Goal: Information Seeking & Learning: Learn about a topic

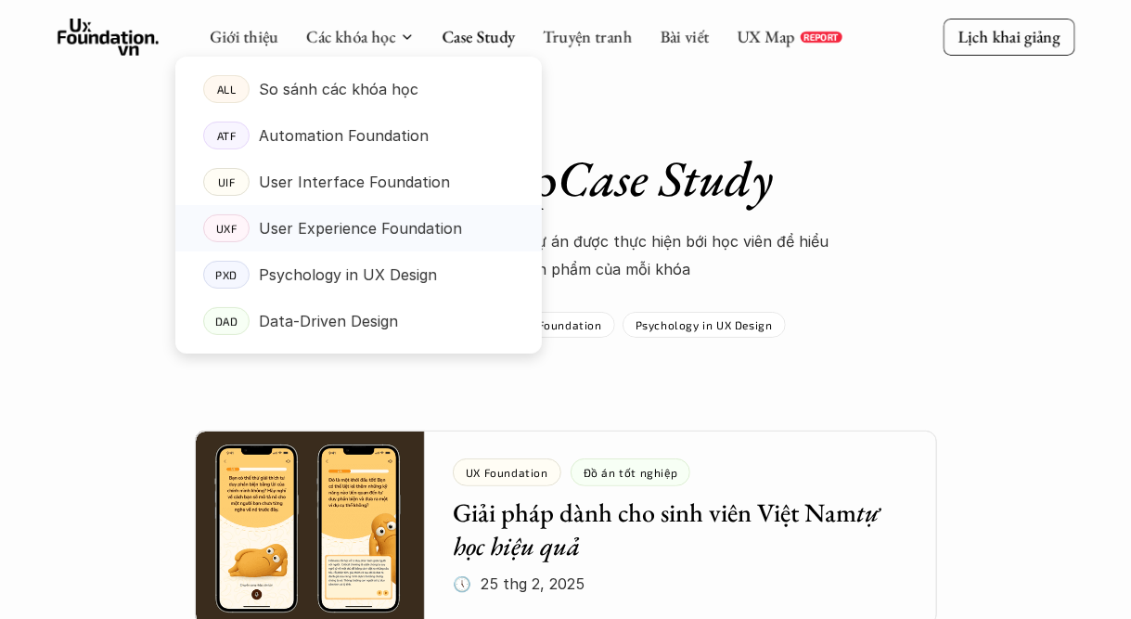
click at [411, 233] on p "User Experience Foundation" at bounding box center [360, 228] width 203 height 28
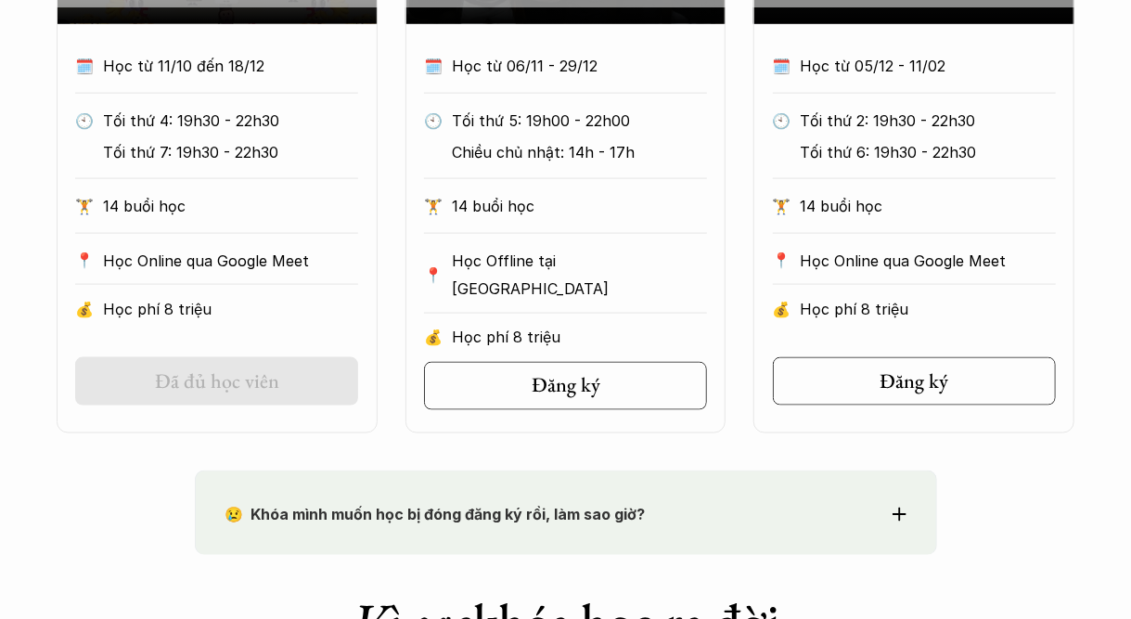
scroll to position [1114, 0]
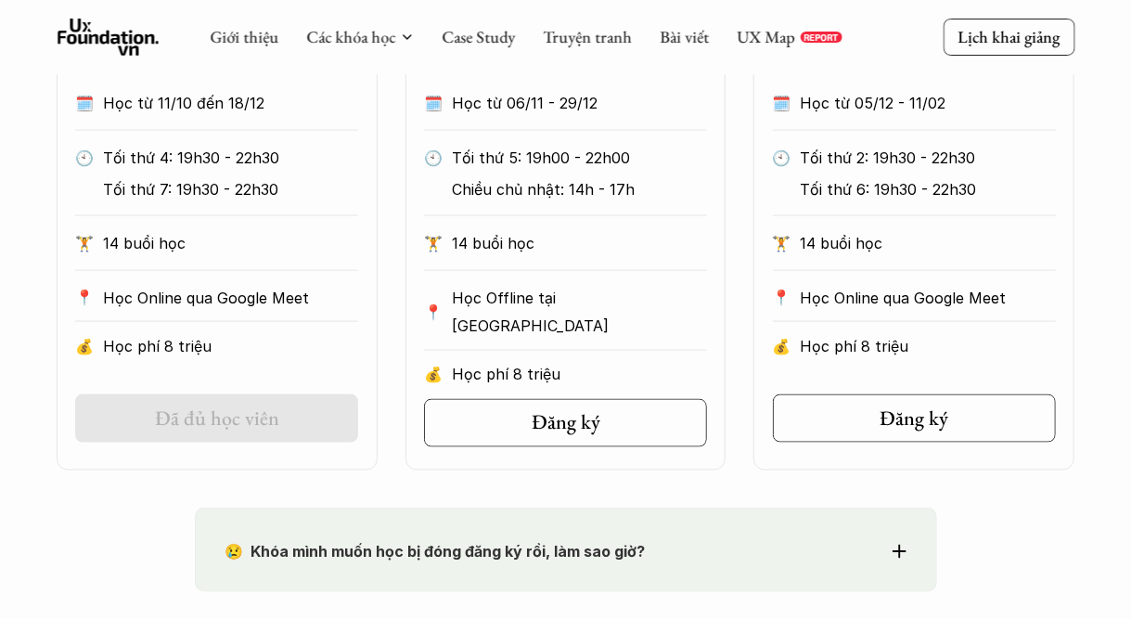
click at [539, 561] on p "😢 Khóa mình muốn học bị đóng đăng ký rồi, làm sao giờ?" at bounding box center [532, 551] width 613 height 28
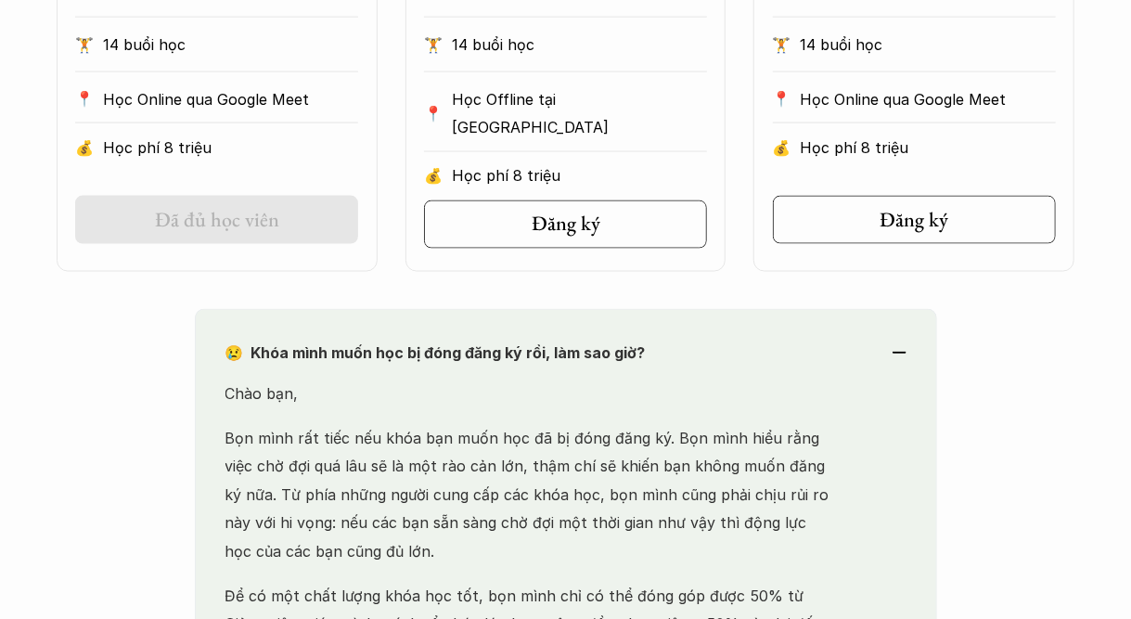
scroll to position [1392, 0]
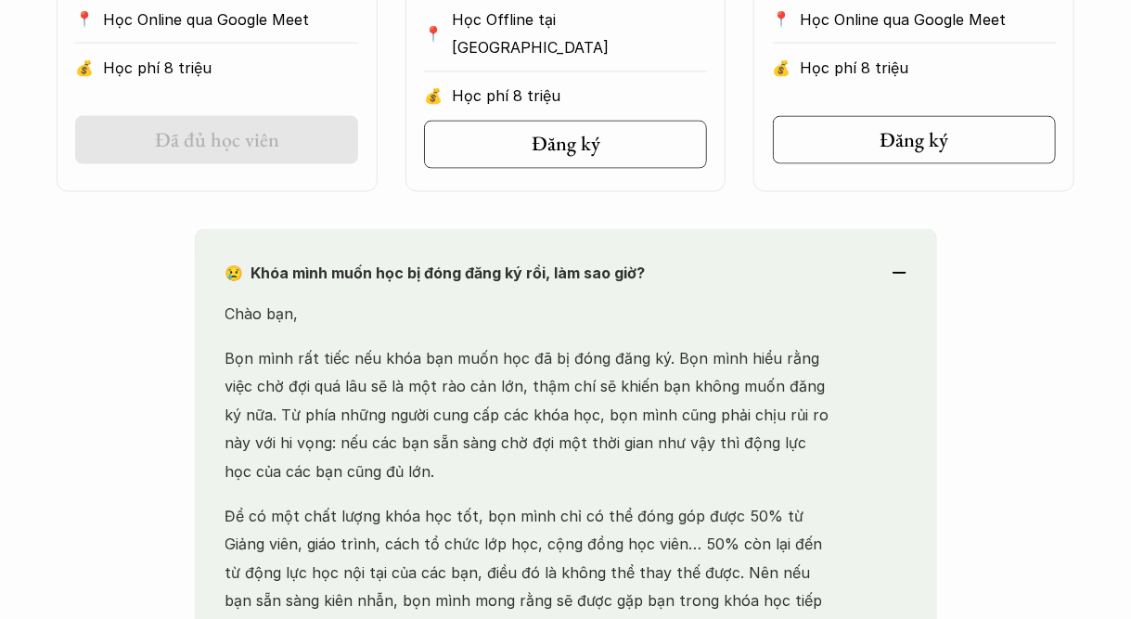
drag, startPoint x: 228, startPoint y: 357, endPoint x: 457, endPoint y: 483, distance: 260.9
click at [457, 483] on p "Bọn mình rất tiếc nếu khóa bạn muốn học đã bị đóng đăng ký. Bọn mình hiểu rằng …" at bounding box center [532, 415] width 613 height 141
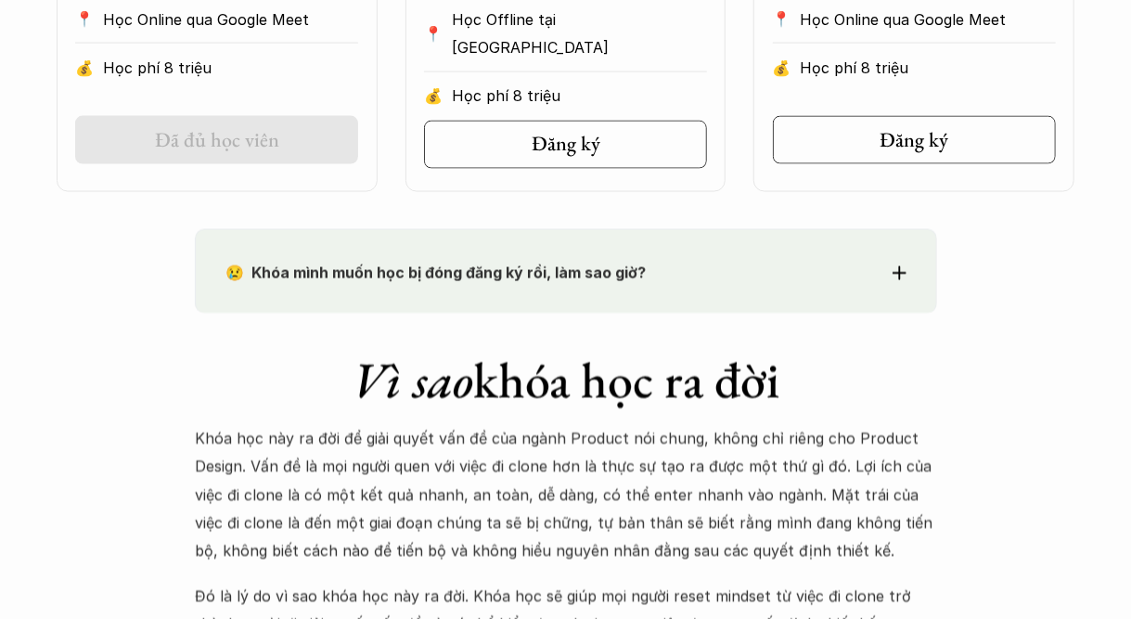
click at [520, 311] on div "😢 Khóa mình muốn học bị đóng đăng ký rồi, làm sao giờ? Chào bạn, Bọn mình rất t…" at bounding box center [566, 271] width 742 height 84
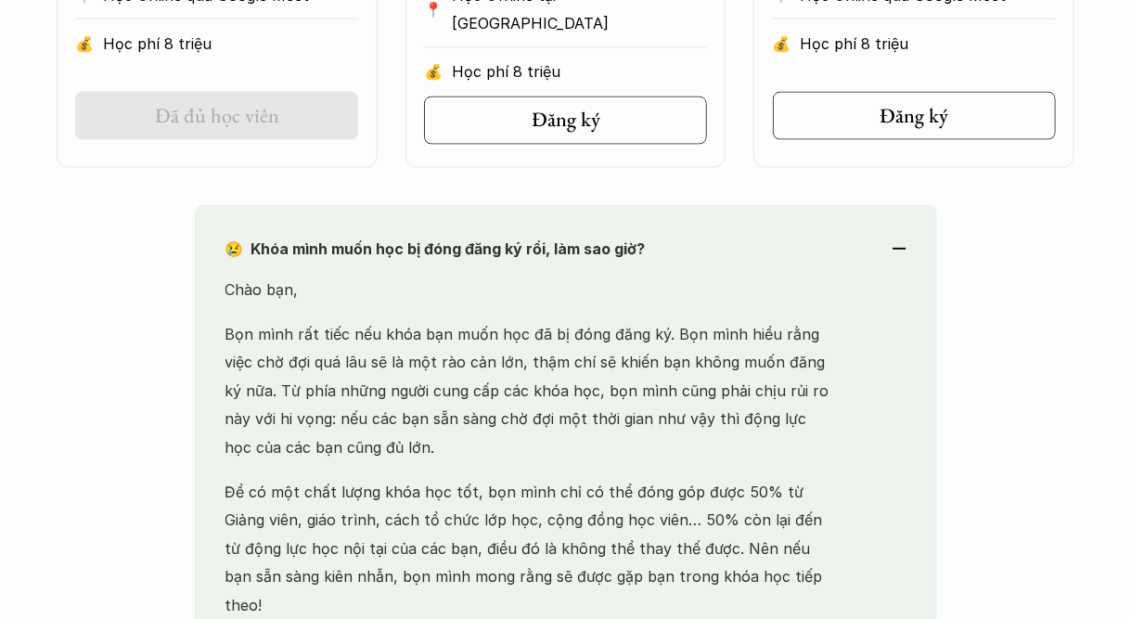
scroll to position [1485, 0]
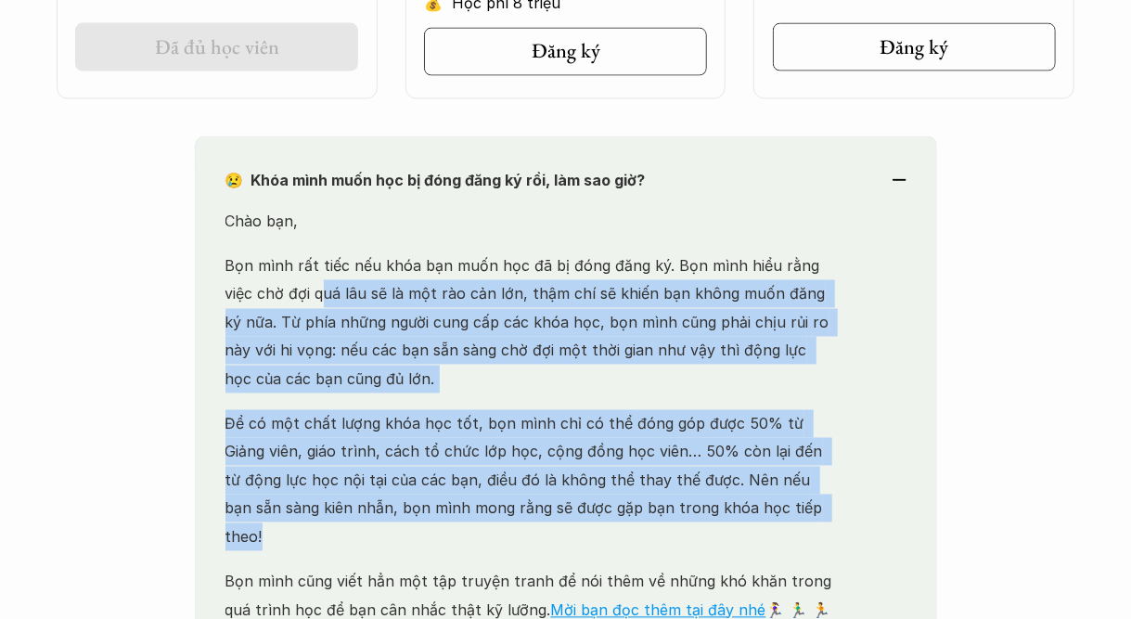
drag, startPoint x: 287, startPoint y: 378, endPoint x: 794, endPoint y: 516, distance: 526.1
click at [791, 516] on div "Chào bạn, Bọn mình rất tiếc nếu khóa bạn muốn học đã bị đóng đăng ký. Bọn mình …" at bounding box center [532, 461] width 613 height 507
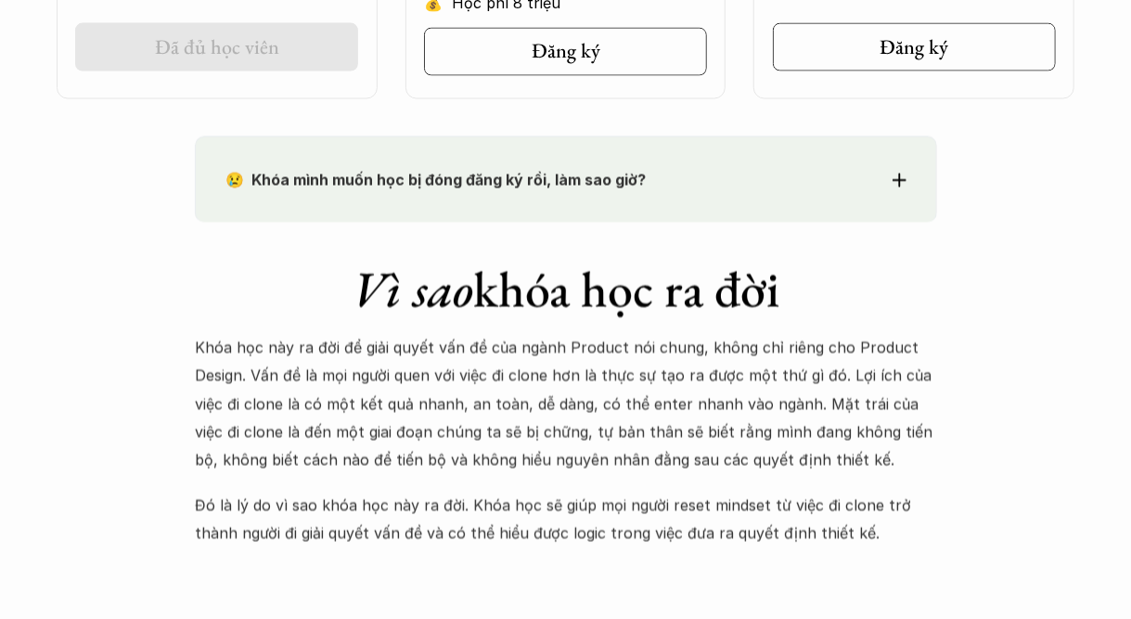
click at [826, 223] on div "Vì sao khóa học ra đời Khóa học này ra đời để giải quyết vấn đề của ngành Produ…" at bounding box center [566, 386] width 742 height 326
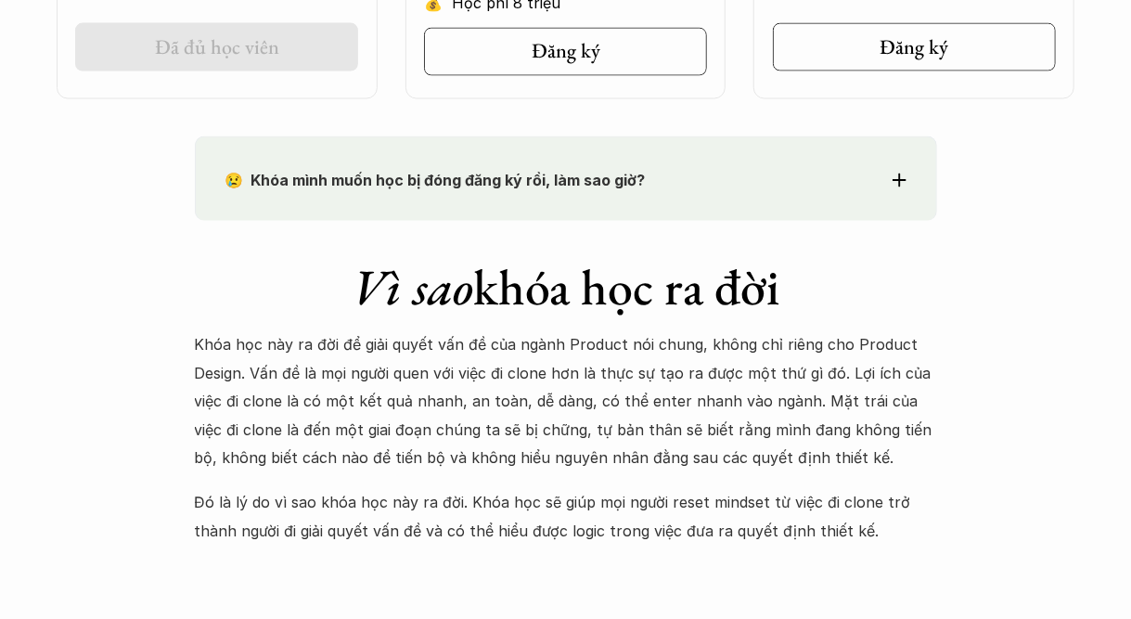
click at [828, 200] on div "😢 Khóa mình muốn học bị đóng đăng ký rồi, làm sao giờ? Chào bạn, Bọn mình rất t…" at bounding box center [566, 178] width 742 height 84
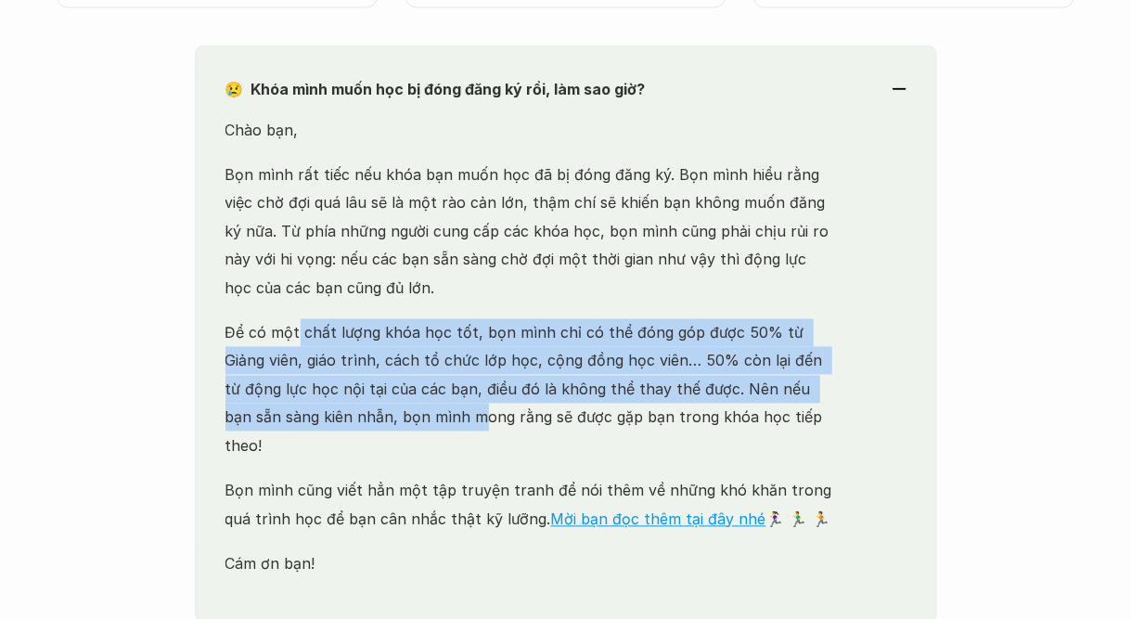
scroll to position [1578, 0]
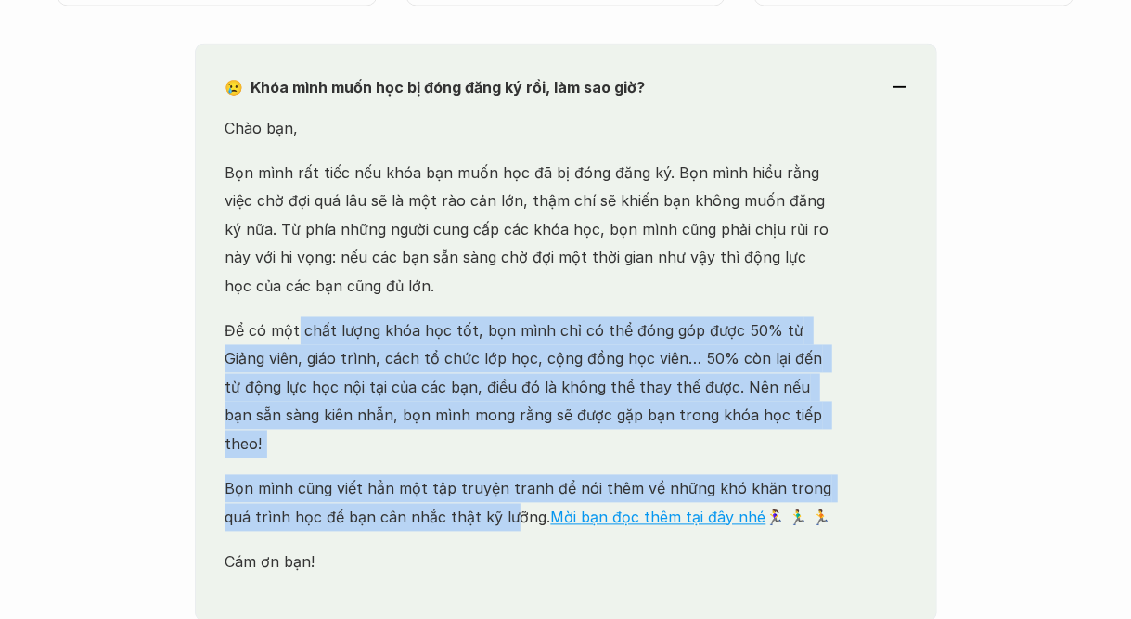
drag, startPoint x: 295, startPoint y: 429, endPoint x: 472, endPoint y: 491, distance: 187.8
click at [472, 491] on div "Chào bạn, Bọn mình rất tiếc nếu khóa bạn muốn học đã bị đóng đăng ký. Bọn mình …" at bounding box center [532, 368] width 613 height 507
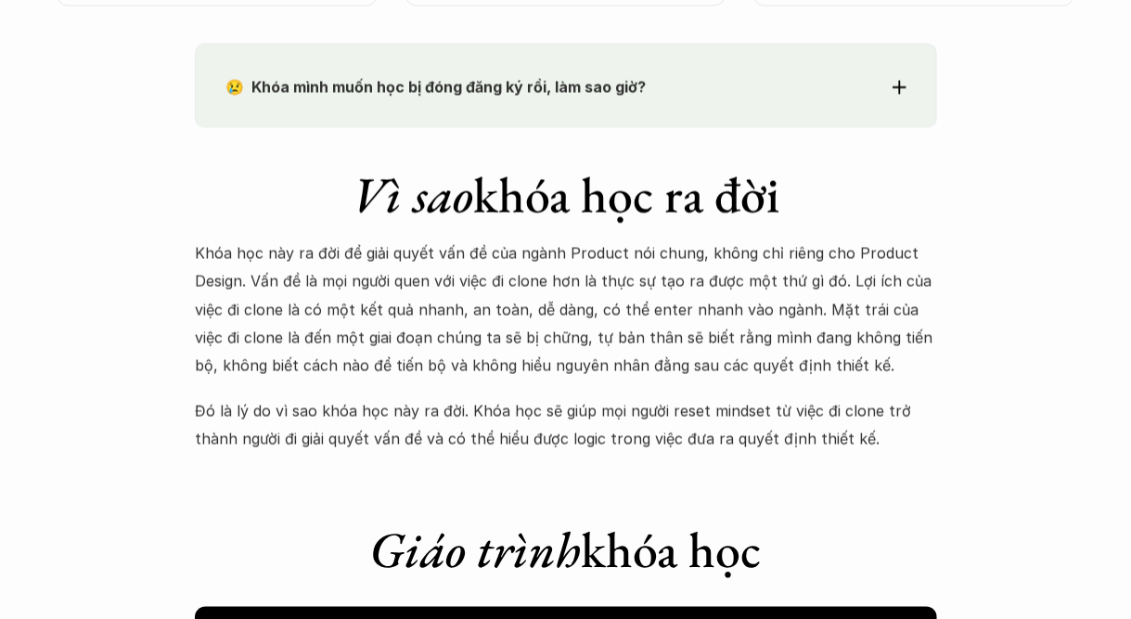
click at [624, 76] on p "😢 Khóa mình muốn học bị đóng đăng ký rồi, làm sao giờ?" at bounding box center [532, 87] width 613 height 28
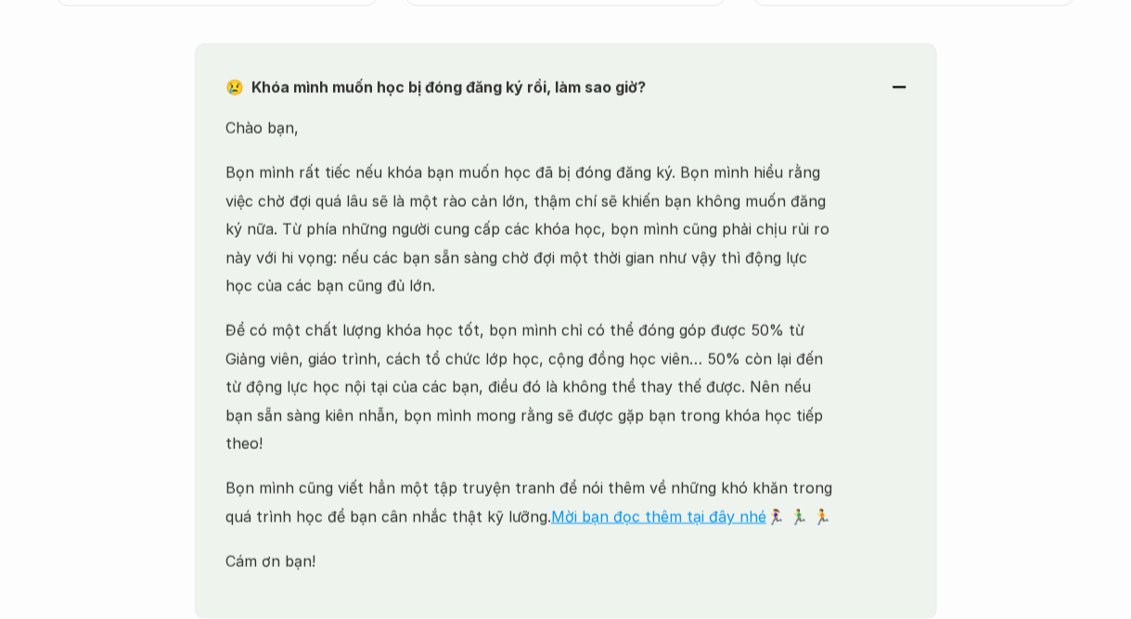
click at [624, 298] on p "Bọn mình rất tiếc nếu khóa bạn muốn học đã bị đóng đăng ký. Bọn mình hiểu rằng …" at bounding box center [532, 230] width 613 height 141
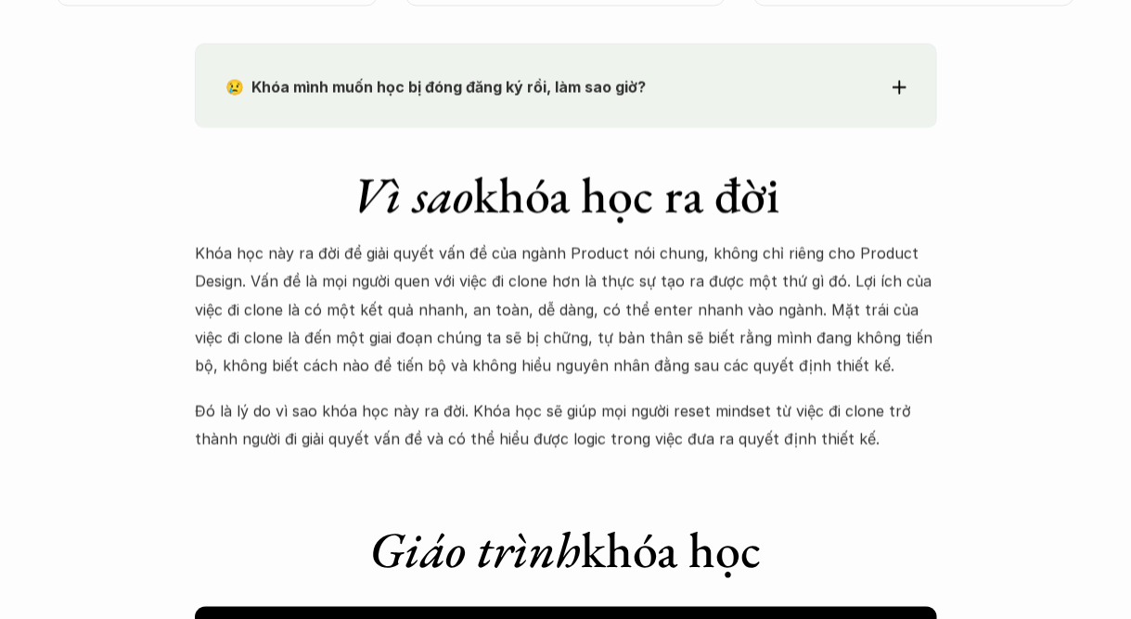
click at [684, 111] on div "😢 Khóa mình muốn học bị đóng đăng ký rồi, làm sao giờ? Chào bạn, Bọn mình rất t…" at bounding box center [566, 86] width 742 height 85
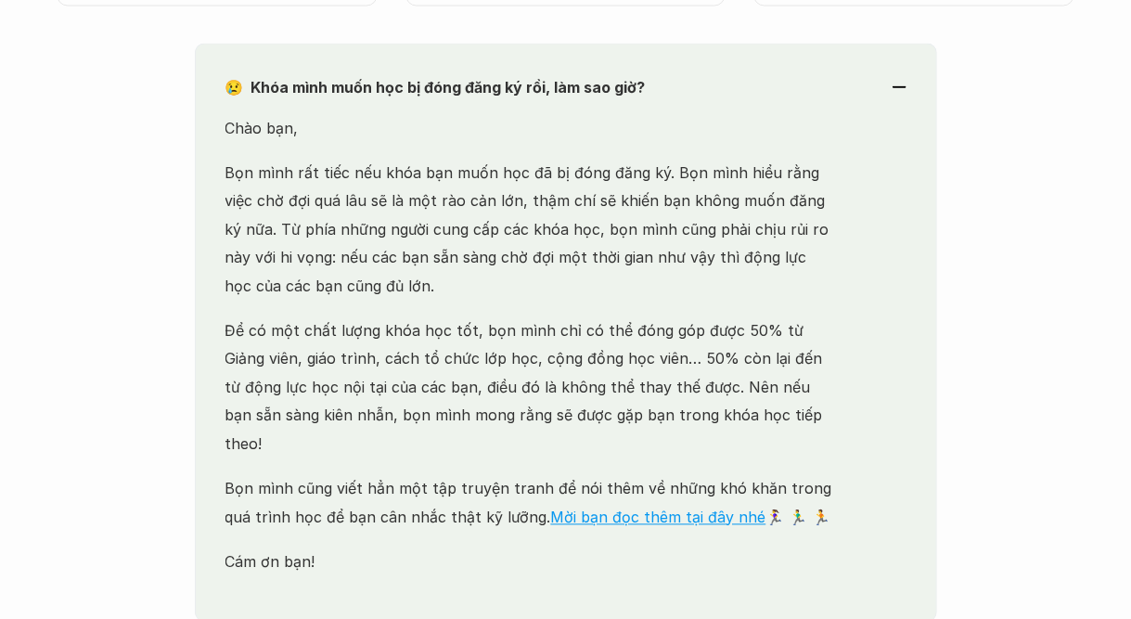
click at [828, 174] on p "Bọn mình rất tiếc nếu khóa bạn muốn học đã bị đóng đăng ký. Bọn mình hiểu rằng …" at bounding box center [532, 230] width 613 height 141
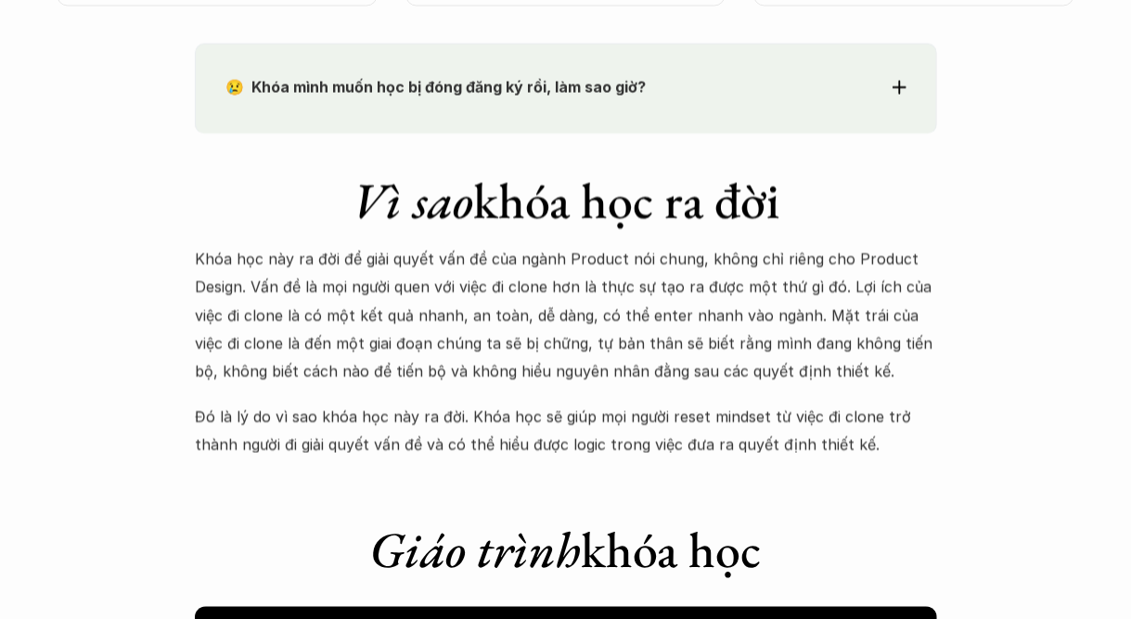
click at [620, 159] on div "Vì sao khóa học ra đời Khóa học này ra đời để giải quyết vấn đề của ngành Produ…" at bounding box center [566, 298] width 742 height 326
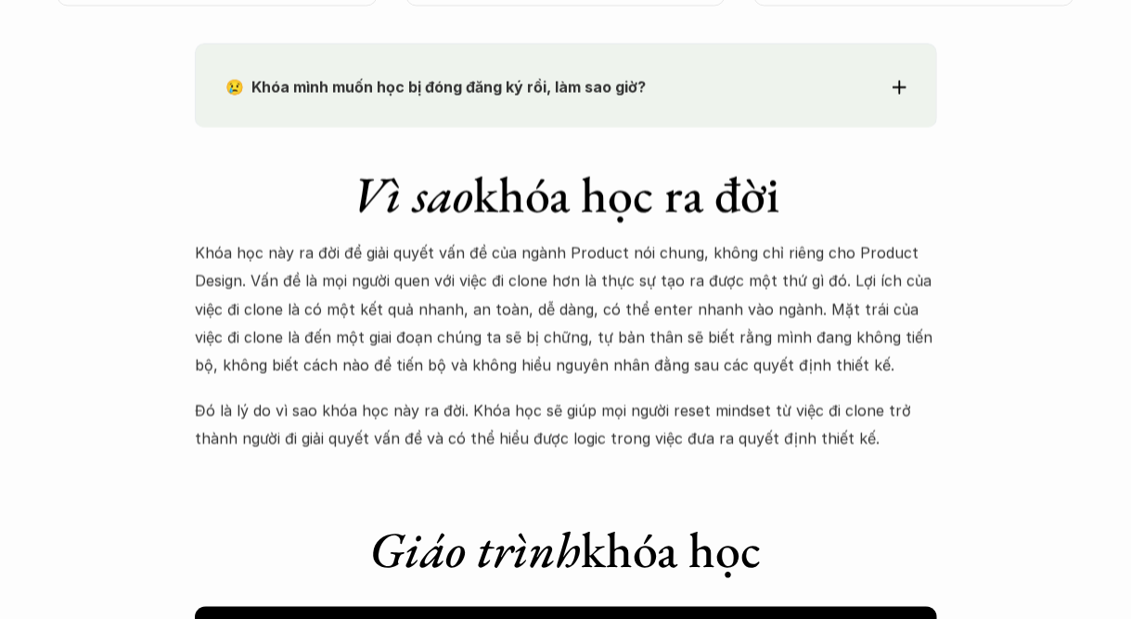
click at [564, 120] on div "😢 Khóa mình muốn học bị đóng đăng ký rồi, làm sao giờ? Chào bạn, Bọn mình rất t…" at bounding box center [566, 86] width 742 height 84
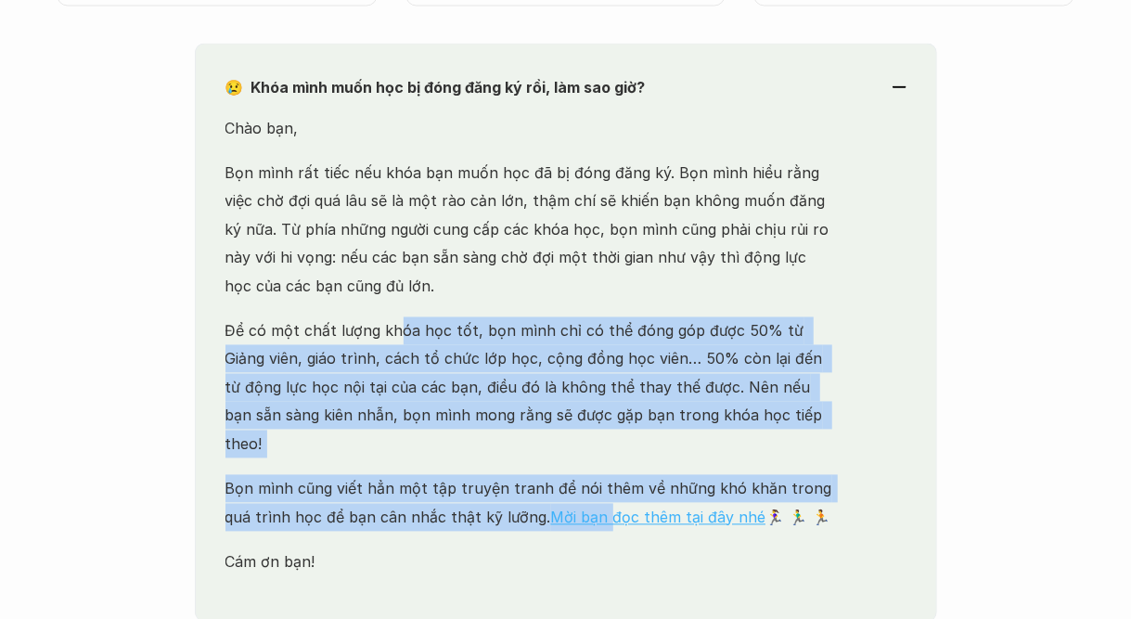
drag, startPoint x: 402, startPoint y: 346, endPoint x: 574, endPoint y: 493, distance: 225.8
click at [574, 493] on div "Chào bạn, Bọn mình rất tiếc nếu khóa bạn muốn học đã bị đóng đăng ký. Bọn mình …" at bounding box center [532, 368] width 613 height 507
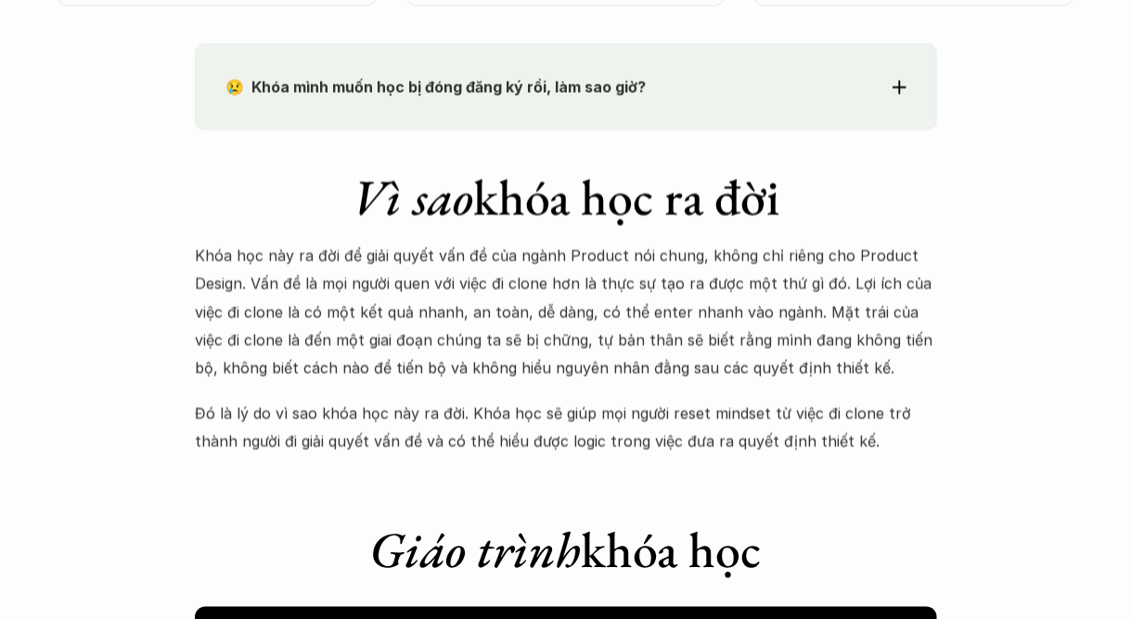
click at [684, 108] on div "😢 Khóa mình muốn học bị đóng đăng ký rồi, làm sao giờ? Chào bạn, Bọn mình rất t…" at bounding box center [566, 87] width 742 height 87
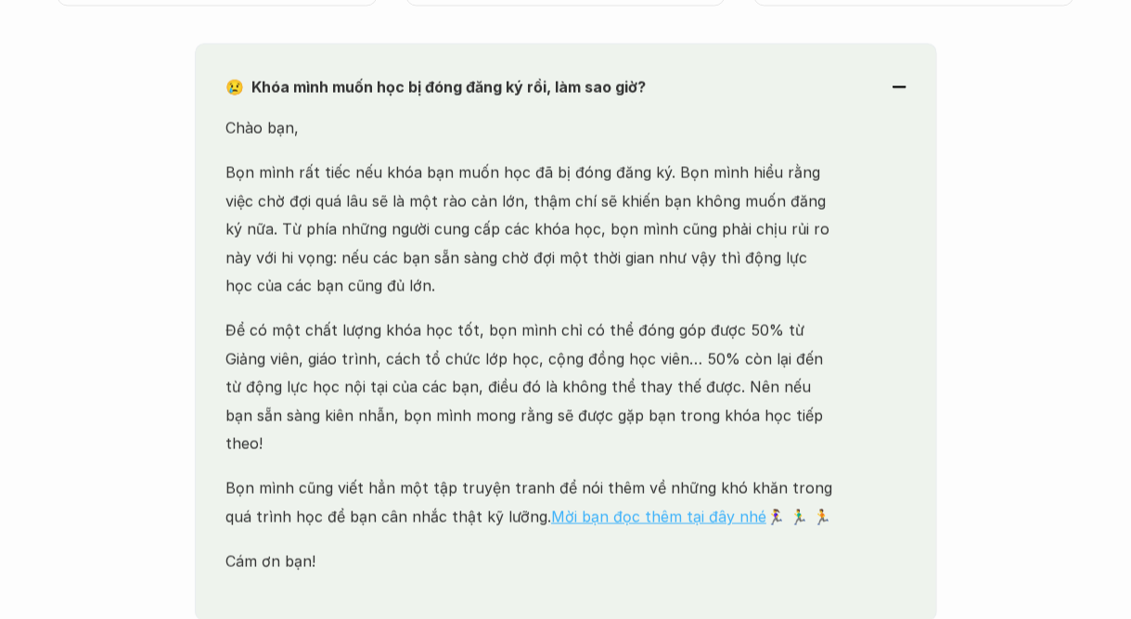
click at [643, 508] on link "Mời bạn đọc thêm tại đây nhé" at bounding box center [658, 517] width 215 height 19
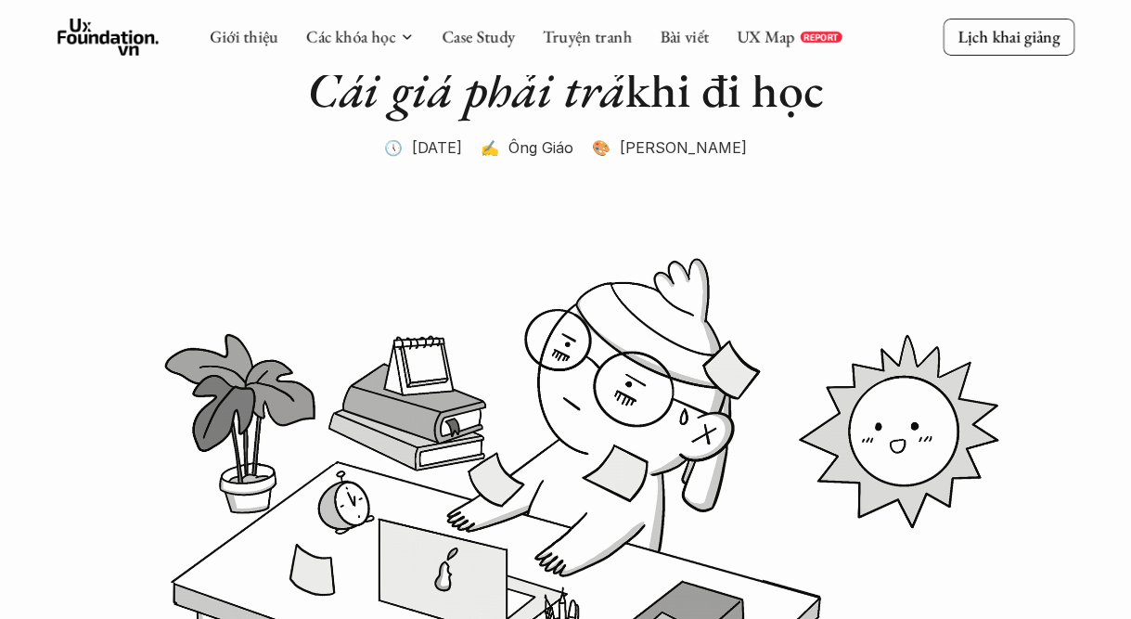
scroll to position [186, 0]
